Goal: Task Accomplishment & Management: Manage account settings

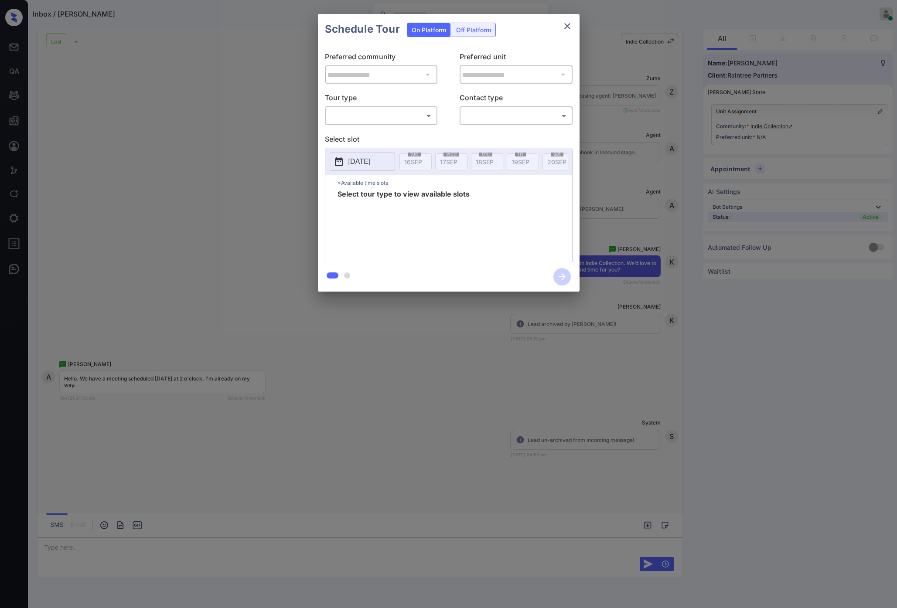
click at [363, 114] on body "Inbox / [PERSON_NAME] [PERSON_NAME] Online Set yourself offline Set yourself on…" at bounding box center [448, 304] width 897 height 608
click at [358, 134] on li "In Person" at bounding box center [381, 135] width 108 height 16
type input "********"
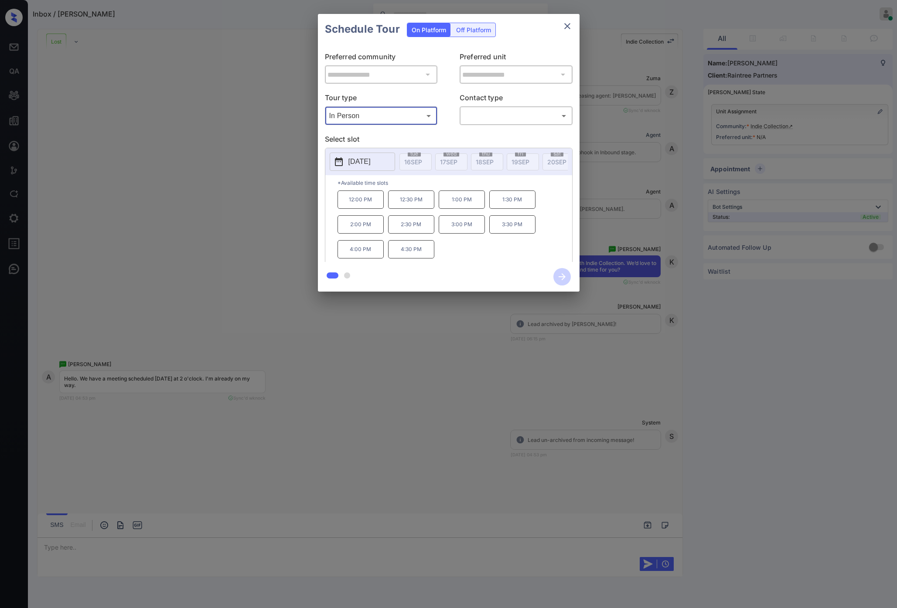
click at [368, 167] on button "2025-09-24" at bounding box center [362, 162] width 65 height 18
click at [405, 125] on div "25" at bounding box center [401, 122] width 12 height 12
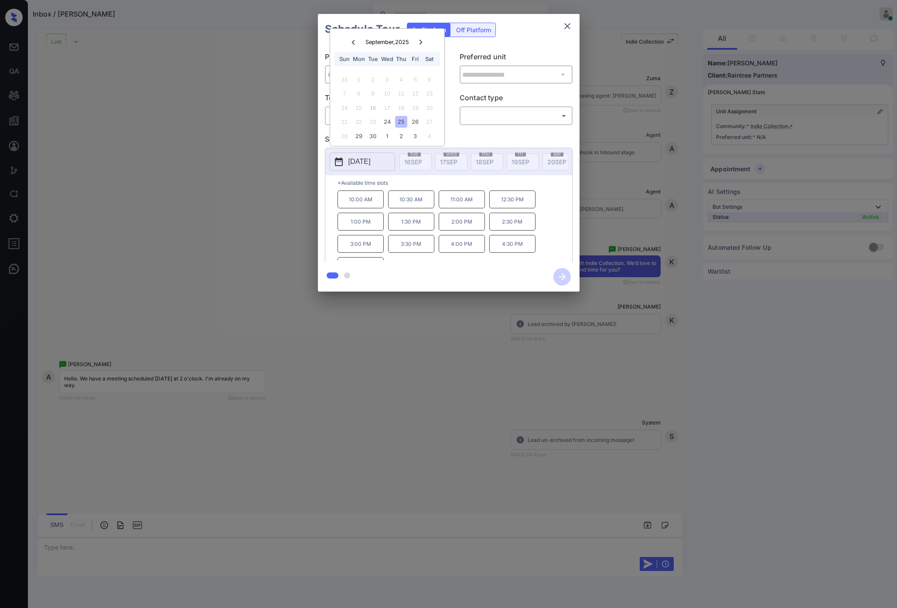
scroll to position [15, 0]
click at [408, 134] on div "28 29 30 1 2 3 4" at bounding box center [387, 136] width 109 height 14
click at [419, 134] on div "3" at bounding box center [415, 136] width 12 height 12
click at [351, 44] on icon at bounding box center [353, 42] width 5 height 5
click at [573, 24] on button "close" at bounding box center [567, 25] width 17 height 17
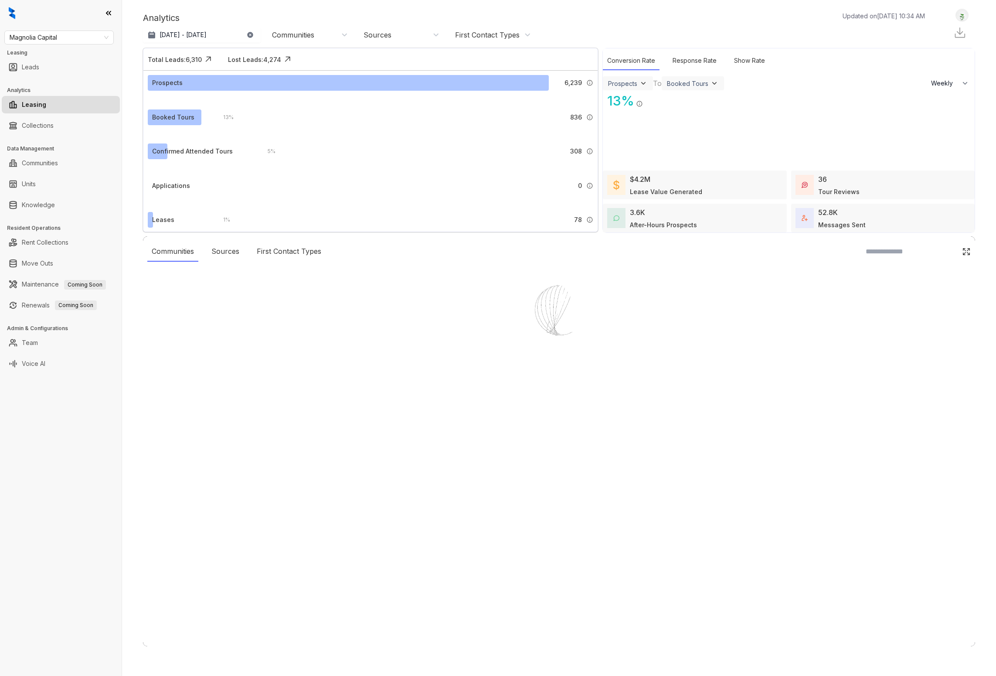
select select "******"
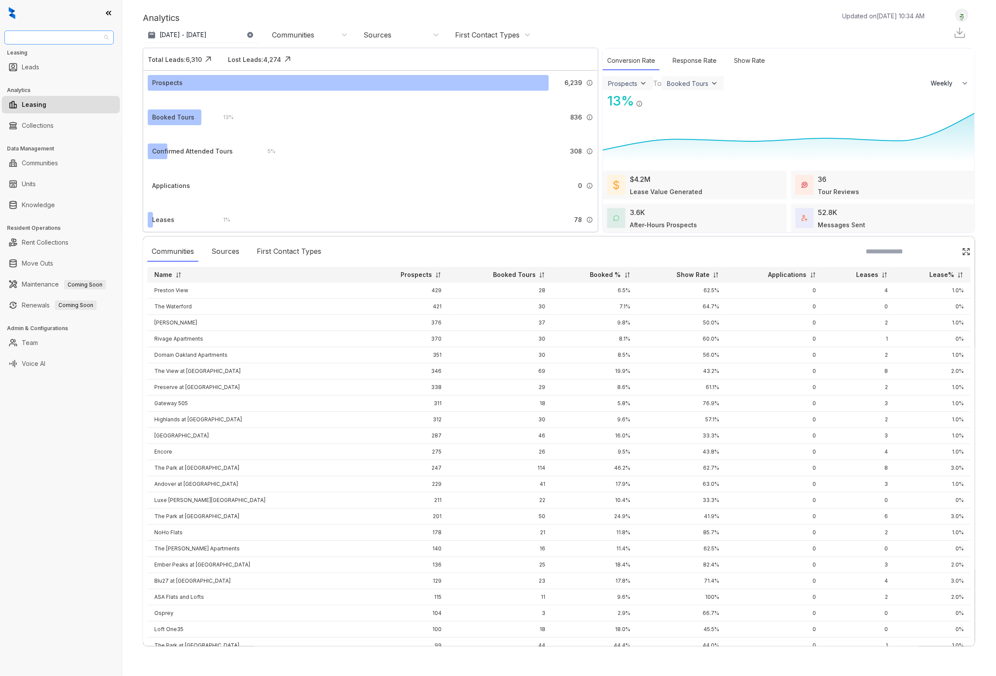
click at [53, 41] on span "Magnolia Capital" at bounding box center [59, 37] width 99 height 13
type input "**"
click at [41, 57] on div "Raintree Partners" at bounding box center [59, 55] width 96 height 10
click at [51, 457] on div "Raintree Partners Raintree Partners Leasing Leads Analytics Leasing Collections…" at bounding box center [61, 338] width 122 height 676
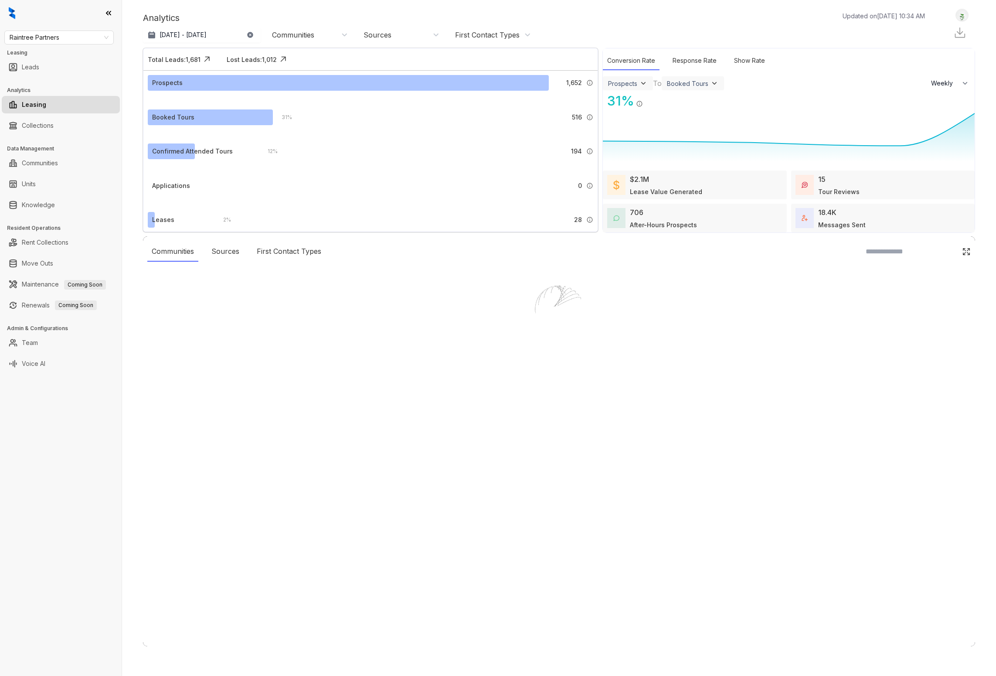
select select "******"
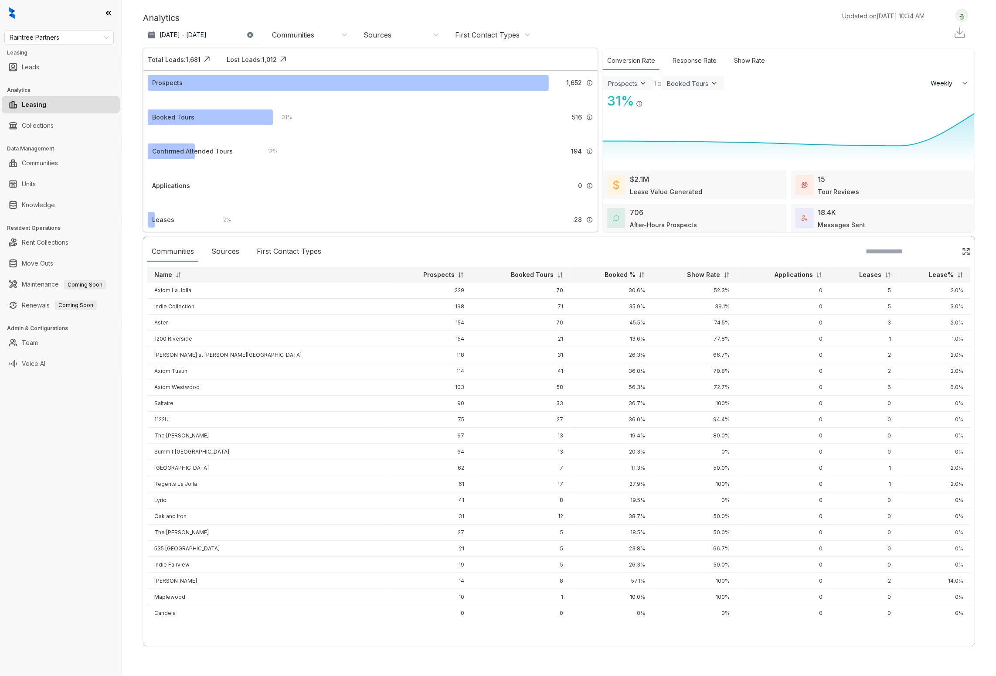
click at [45, 360] on link "Voice AI" at bounding box center [34, 363] width 24 height 17
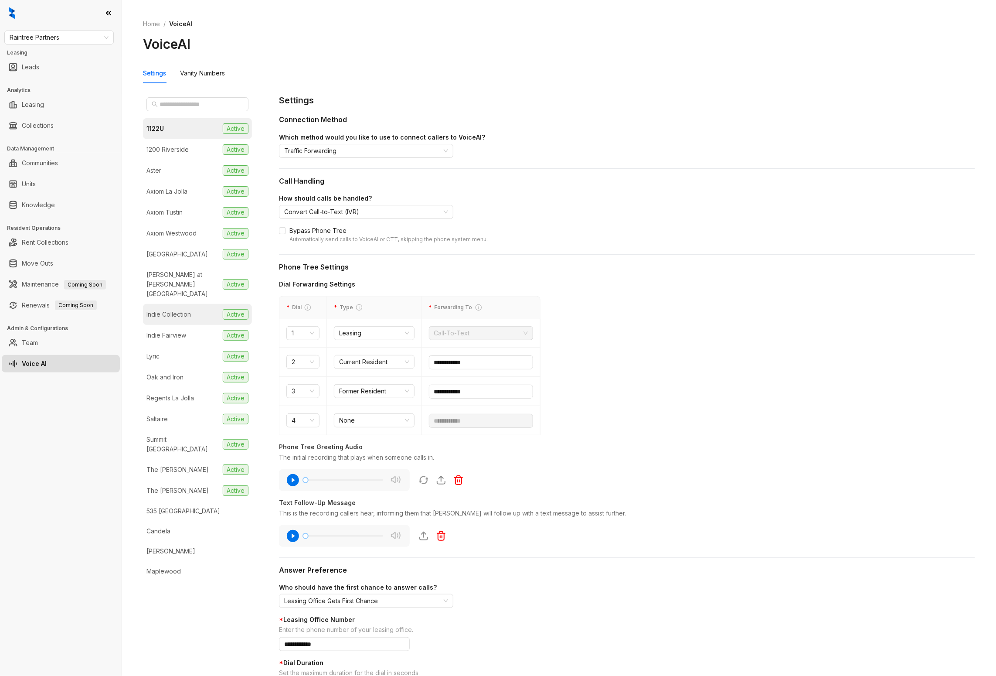
click at [164, 310] on div "Indie Collection" at bounding box center [169, 315] width 44 height 10
click at [213, 73] on div "Vanity Numbers" at bounding box center [202, 73] width 45 height 10
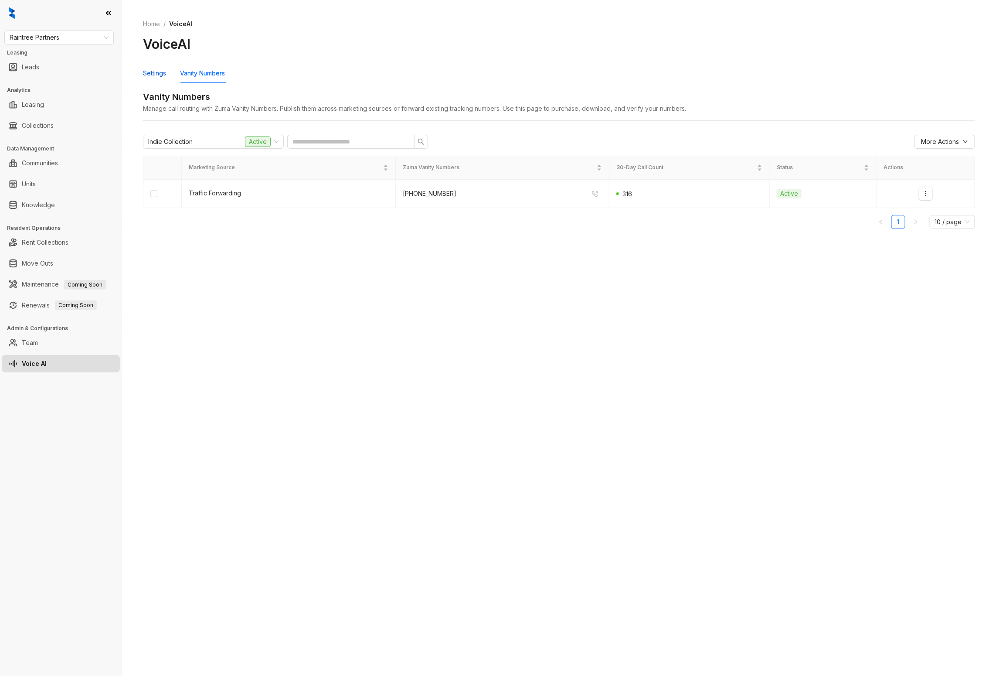
click at [152, 77] on div "Settings" at bounding box center [154, 73] width 23 height 10
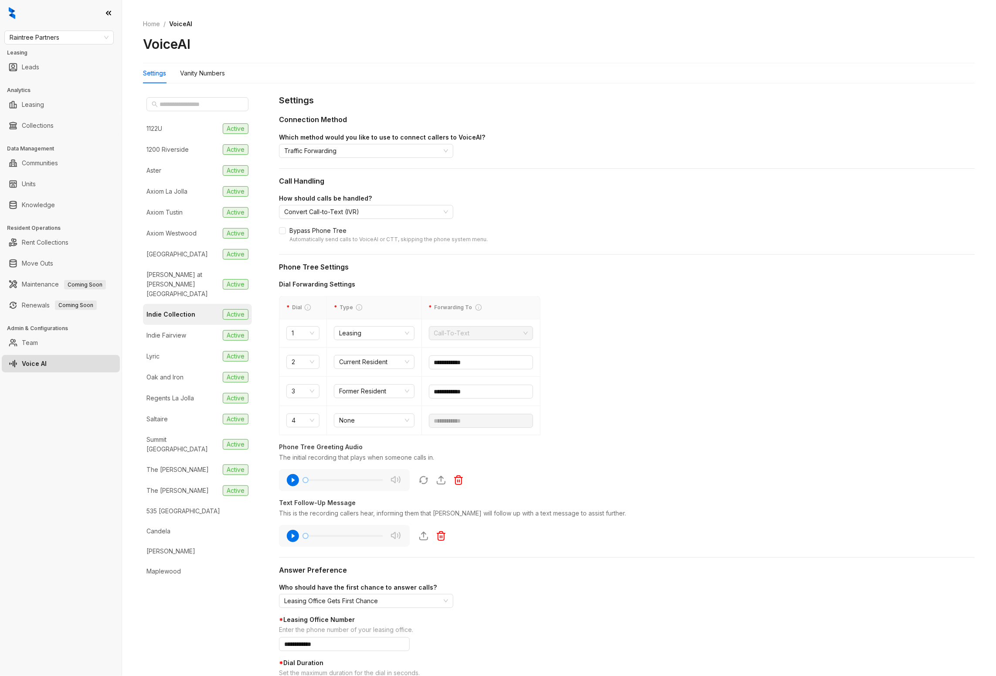
scroll to position [129, 0]
